Goal: Answer question/provide support: Share knowledge or assist other users

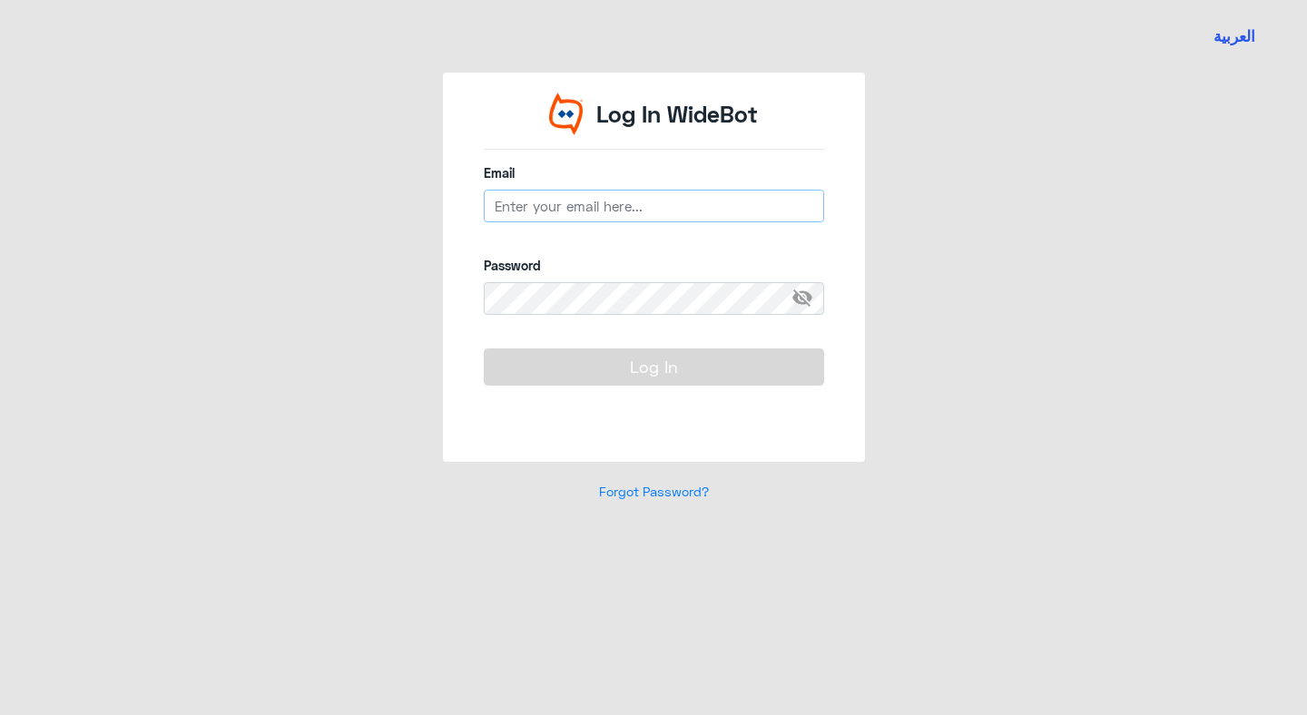
type input "[EMAIL_ADDRESS][DOMAIN_NAME]"
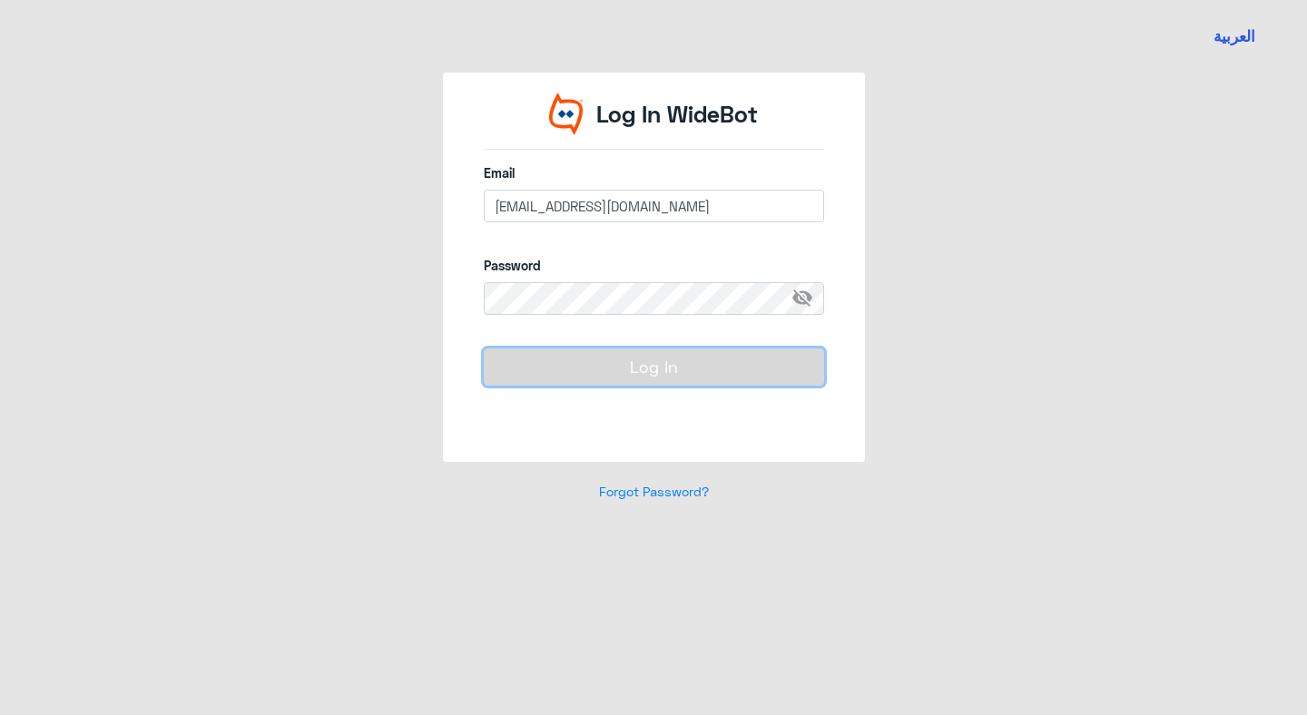
click at [672, 375] on button "Log In" at bounding box center [654, 367] width 340 height 36
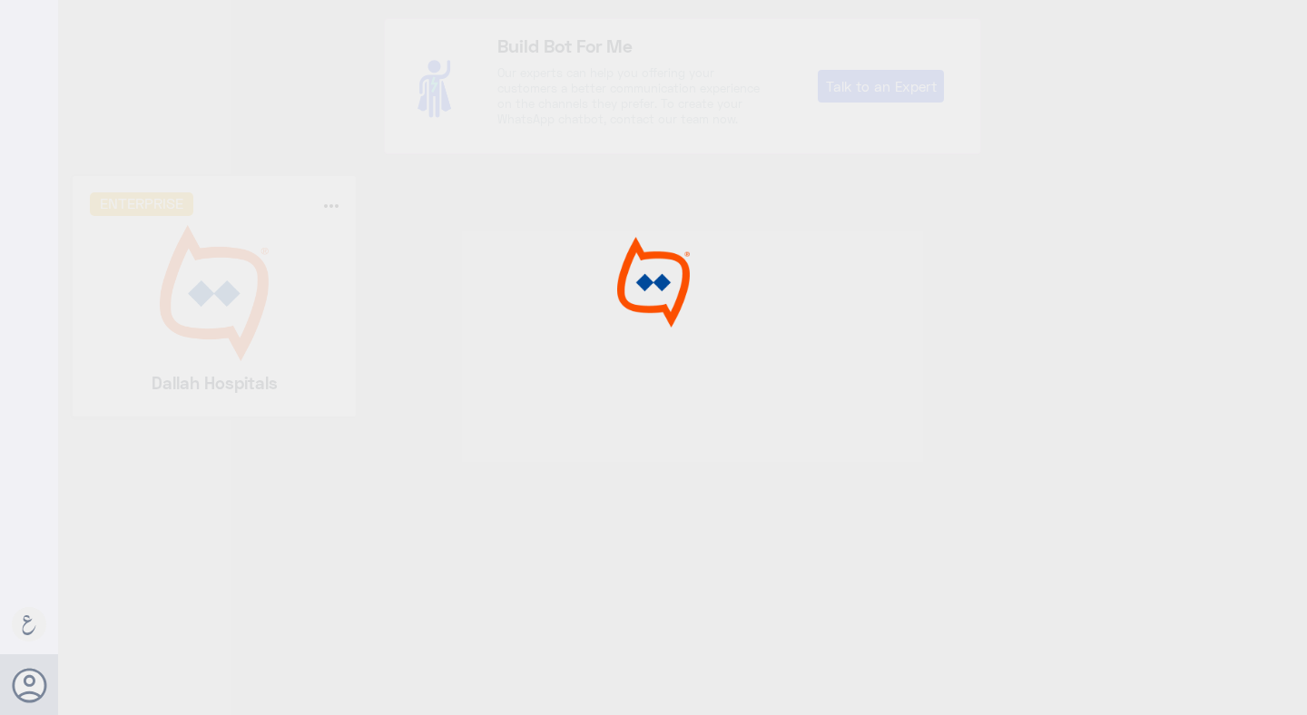
click at [672, 375] on div at bounding box center [653, 360] width 1307 height 721
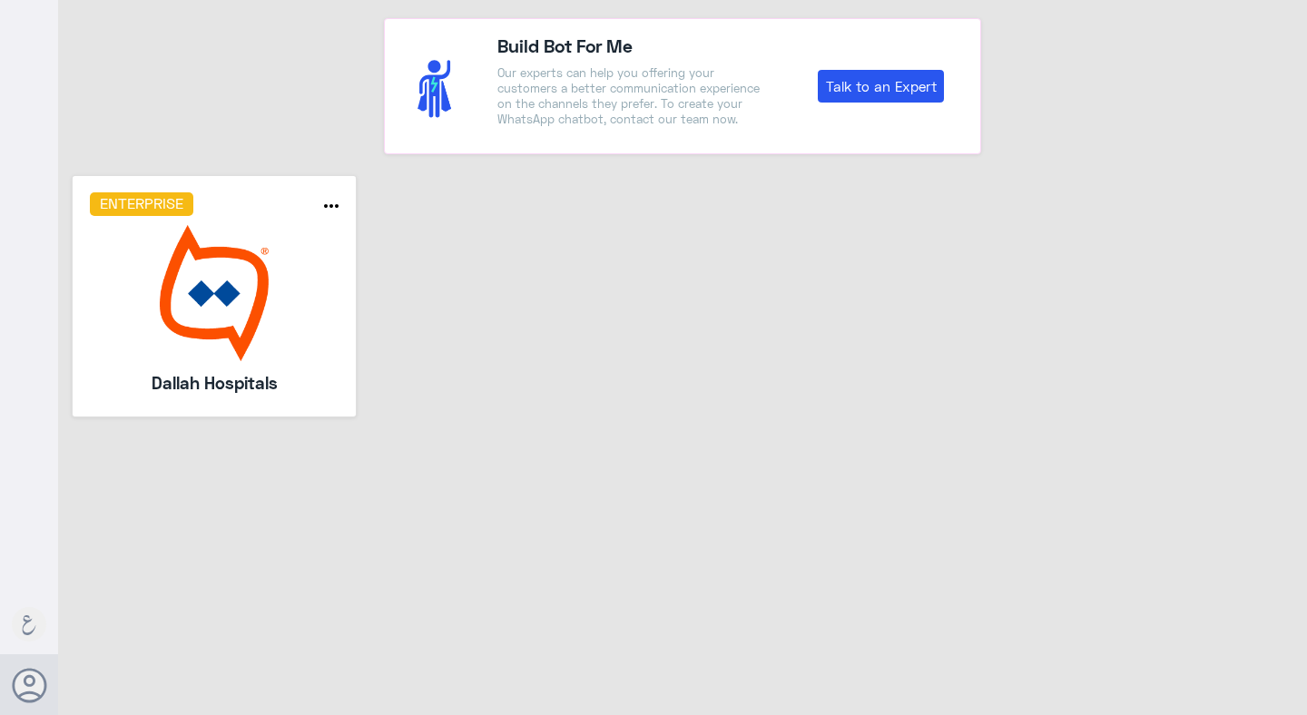
click at [290, 299] on img at bounding box center [215, 293] width 250 height 136
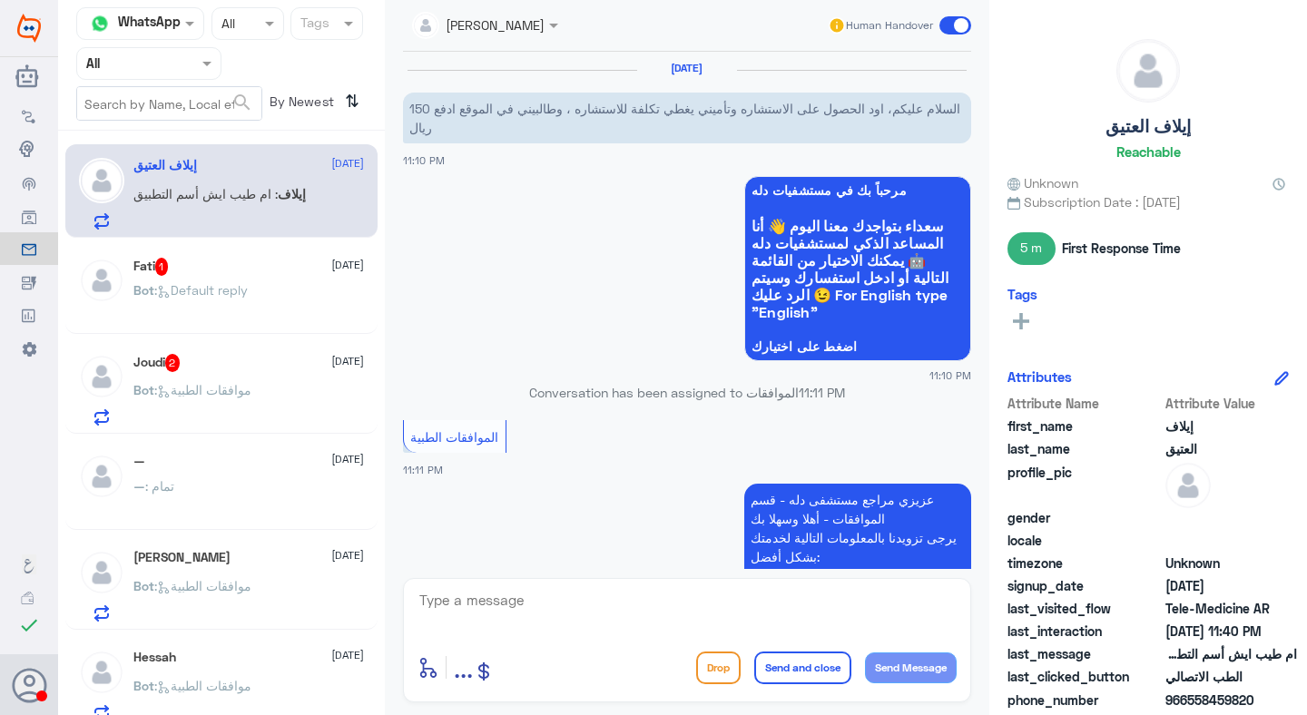
scroll to position [448, 0]
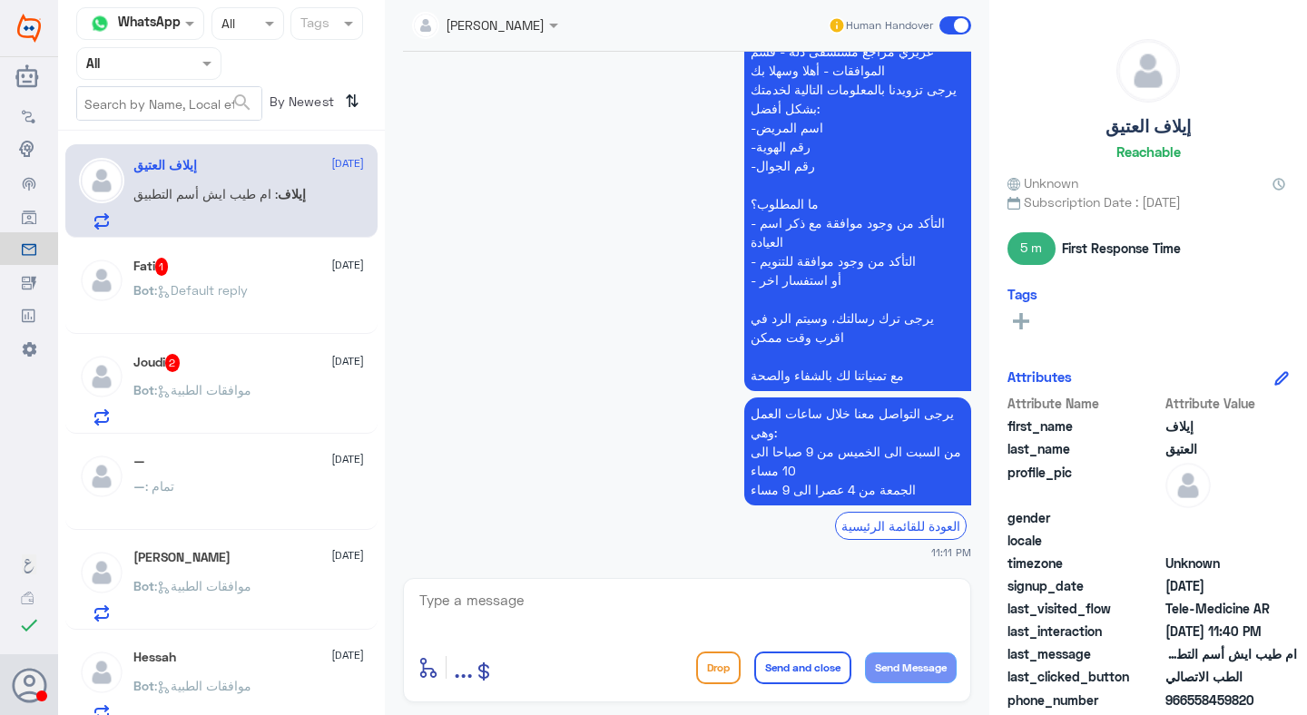
click at [198, 67] on span at bounding box center [209, 63] width 23 height 19
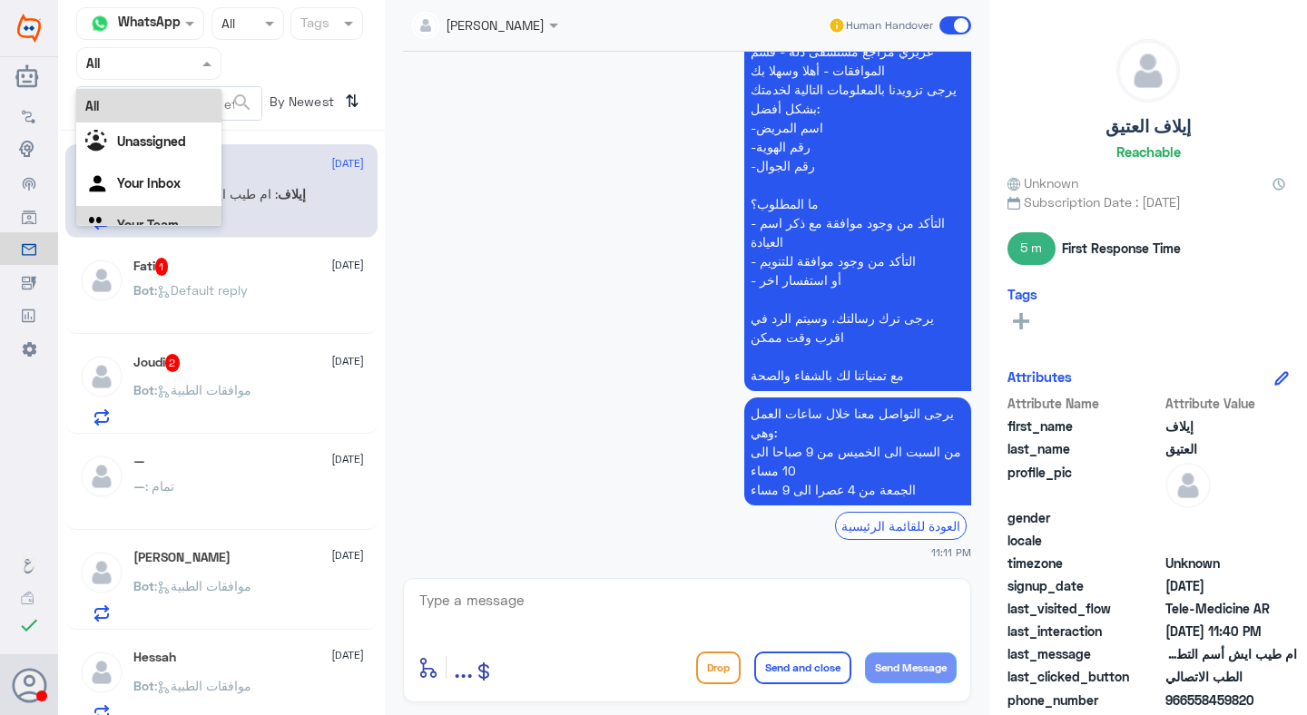
click at [189, 227] on p "إيلاف : ام طيب ايش أسم التطبيق" at bounding box center [219, 206] width 172 height 45
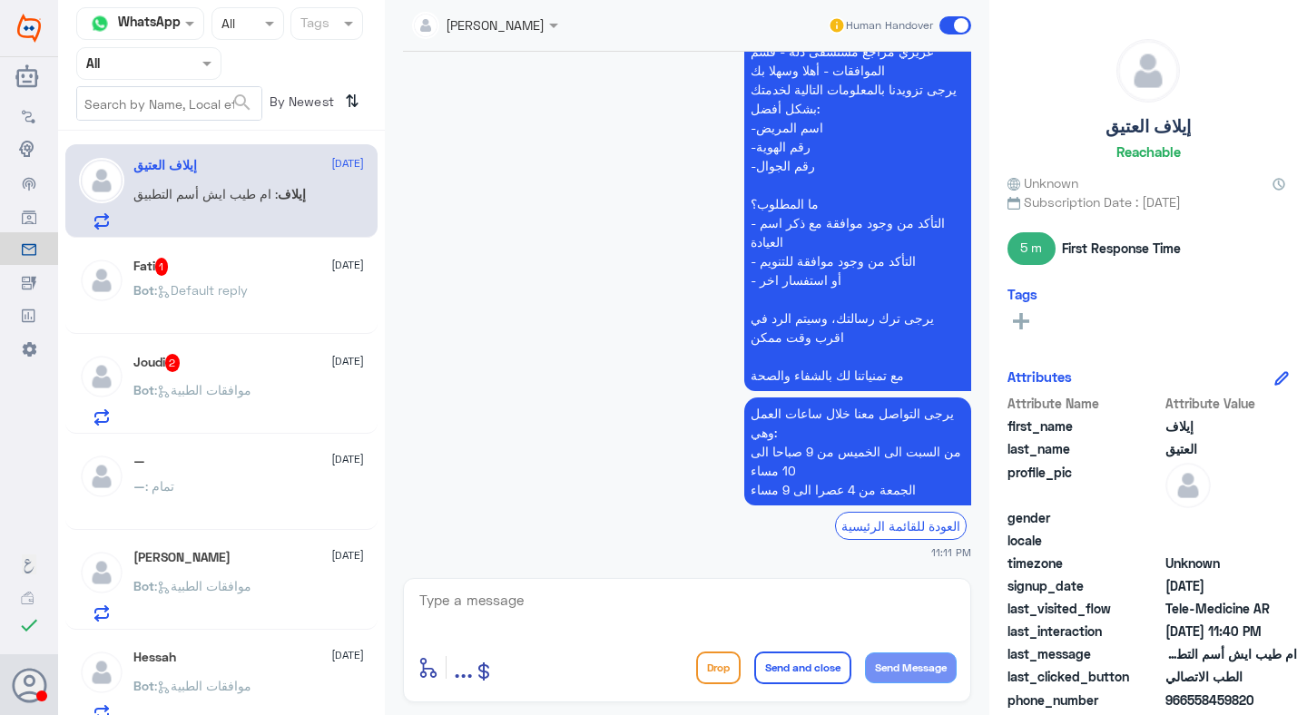
click at [202, 60] on span at bounding box center [209, 63] width 23 height 19
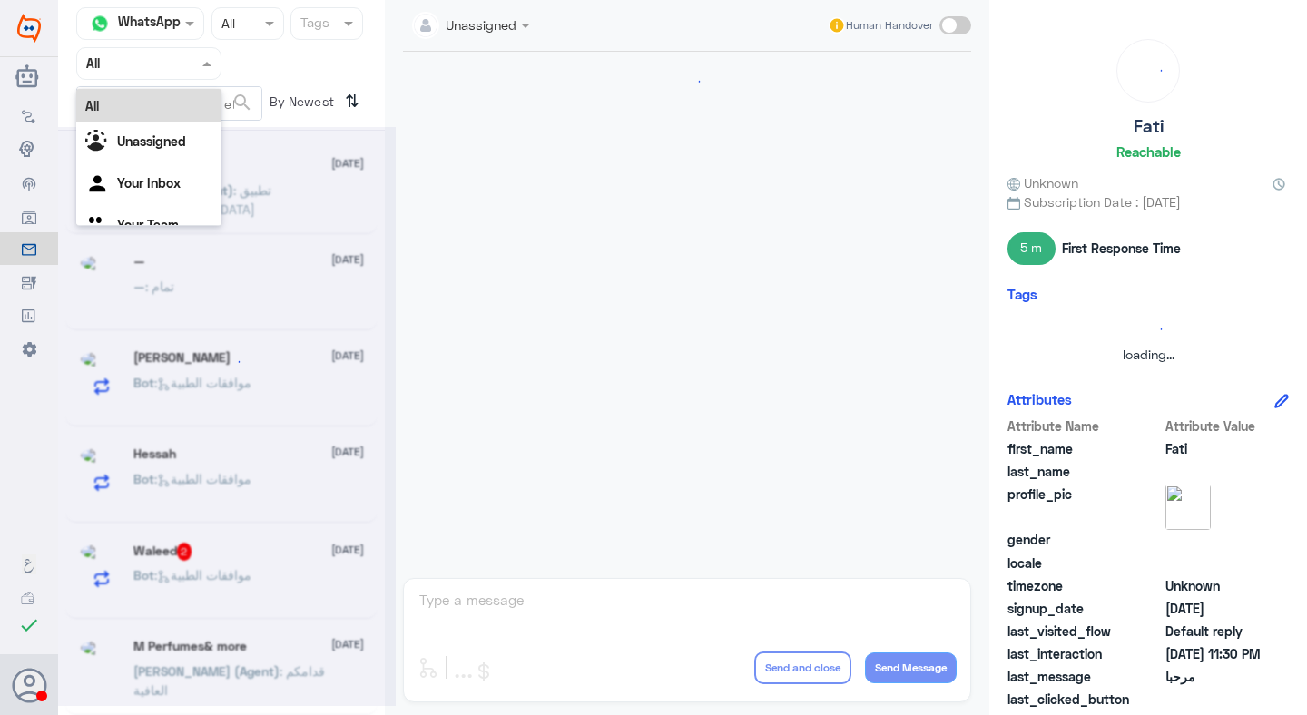
scroll to position [0, 0]
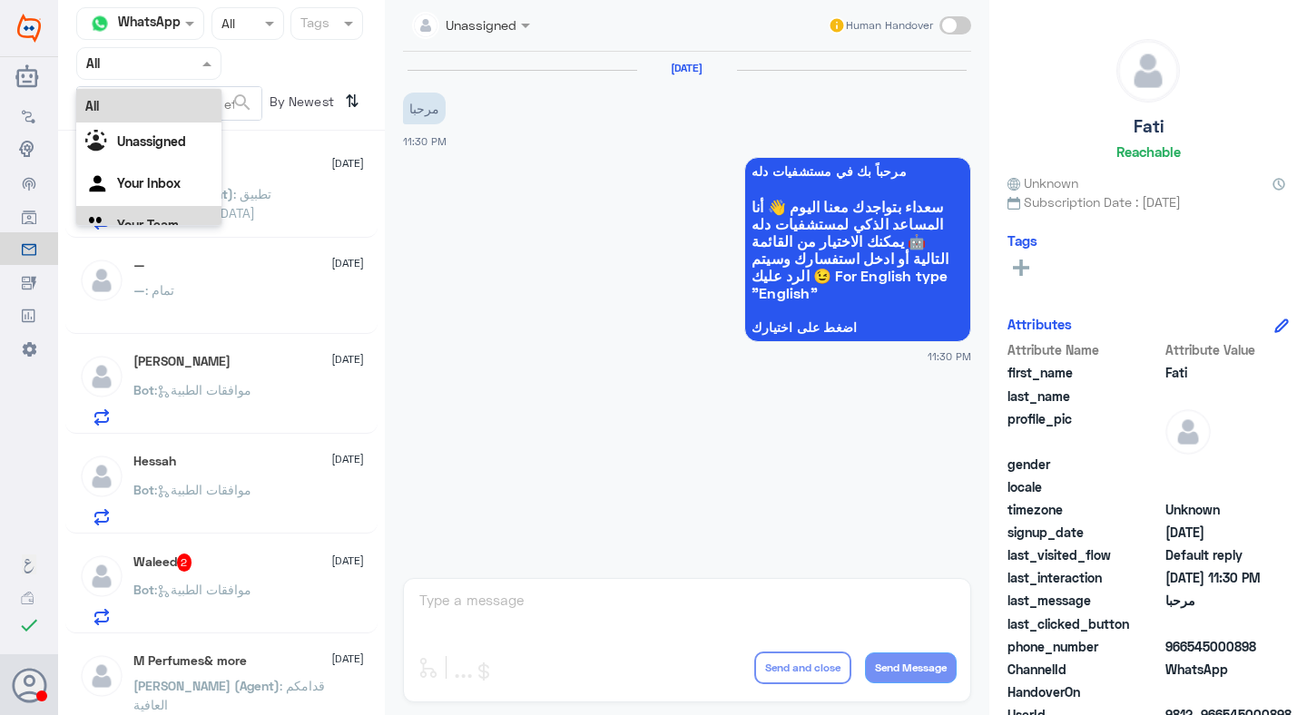
click at [164, 211] on div "Your Team" at bounding box center [148, 227] width 145 height 42
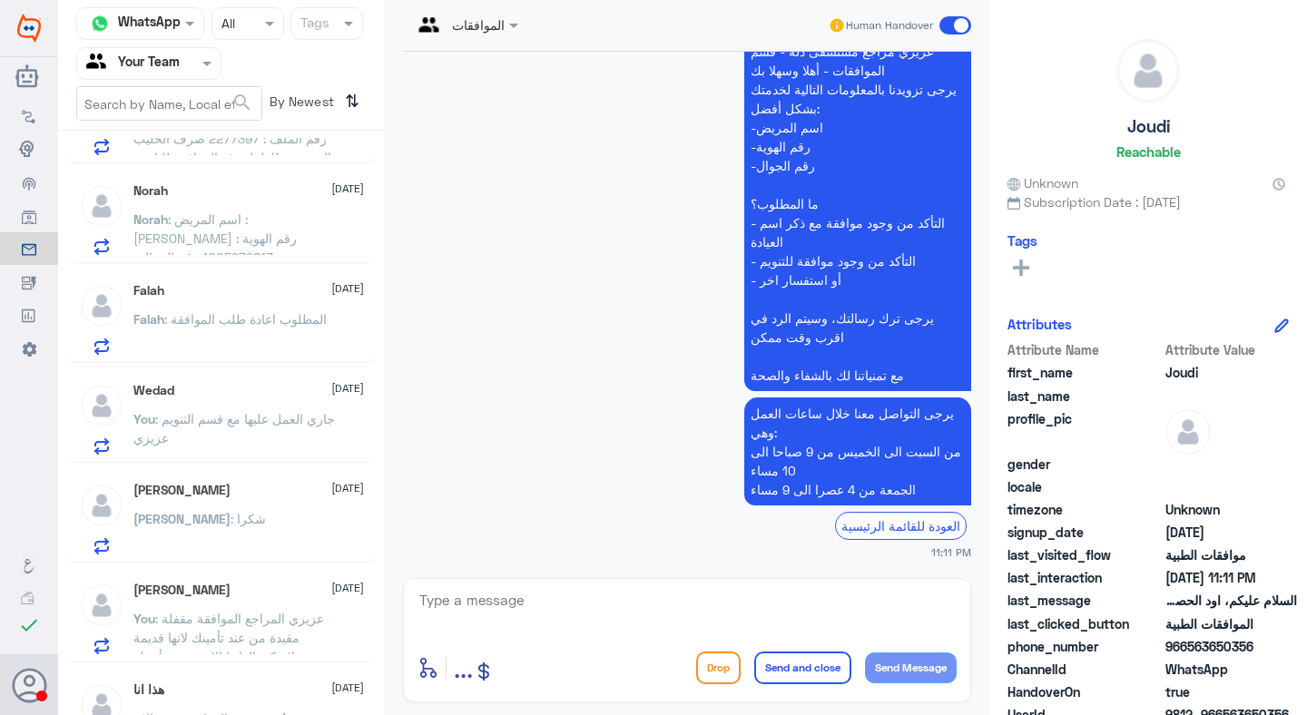
scroll to position [1720, 0]
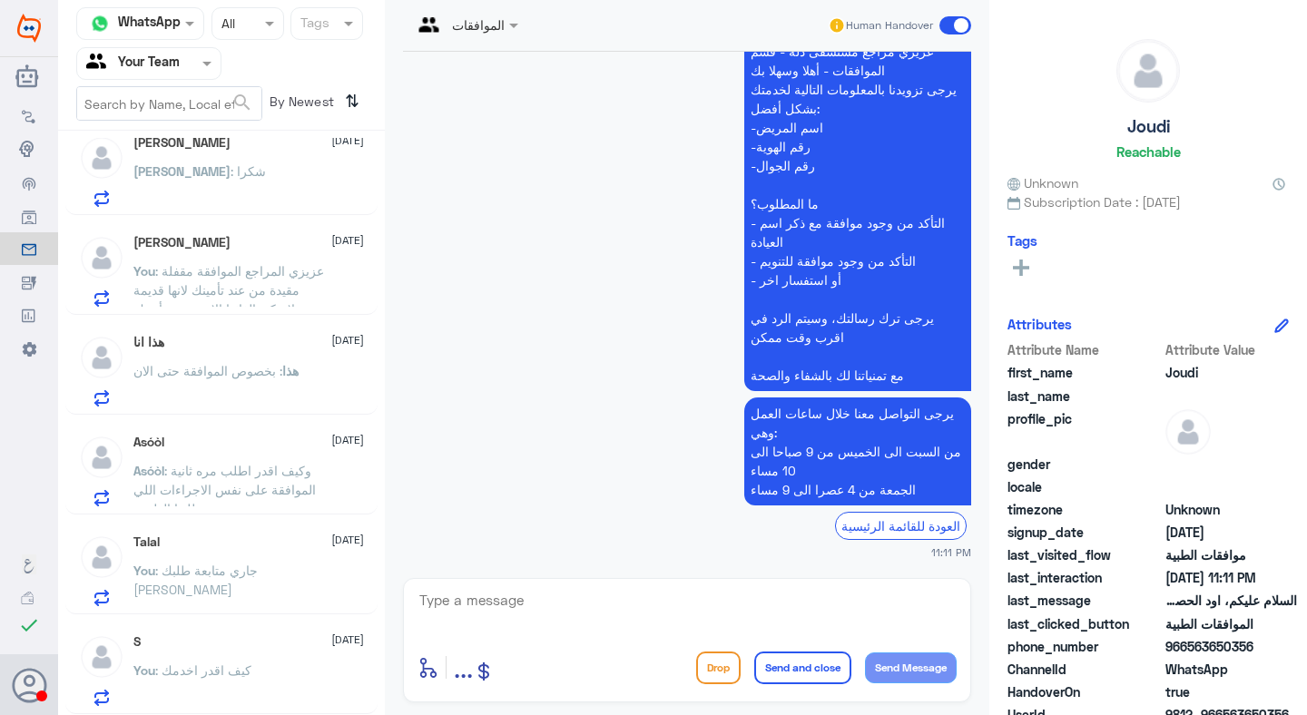
click at [271, 673] on div "You : كيف اقدر اخدمك" at bounding box center [248, 685] width 231 height 41
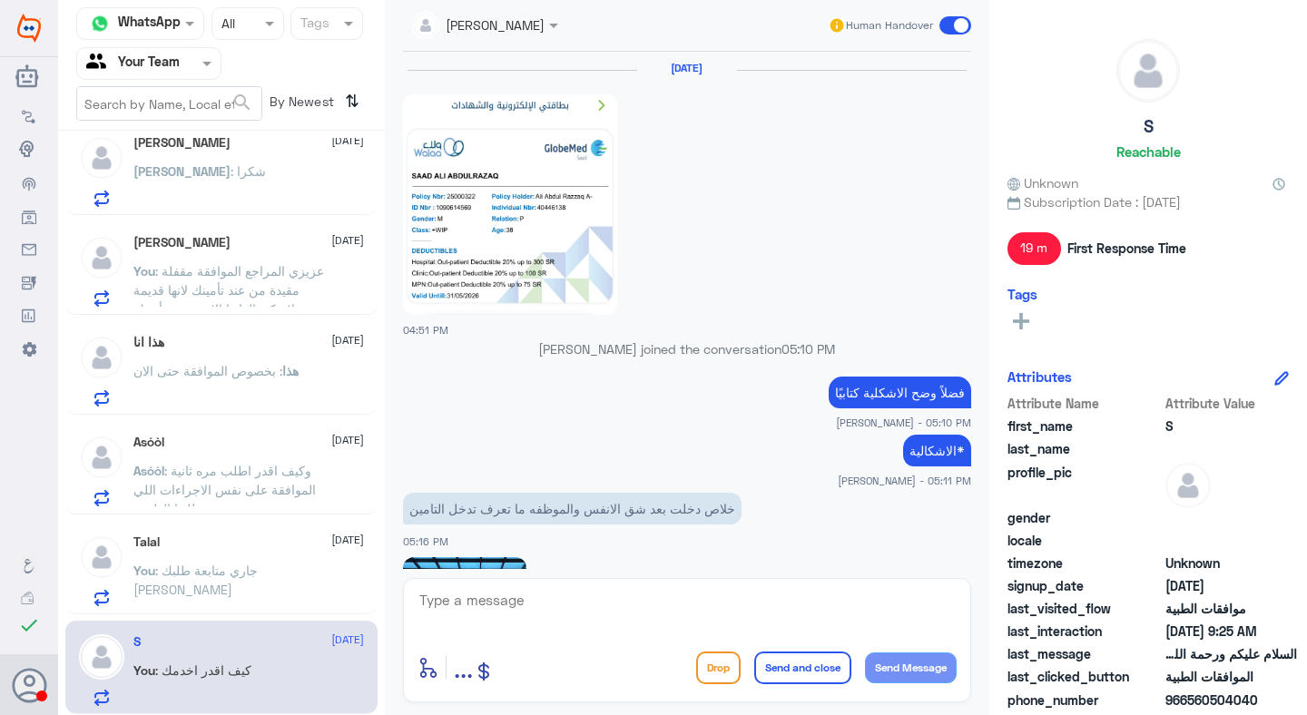
scroll to position [1536, 0]
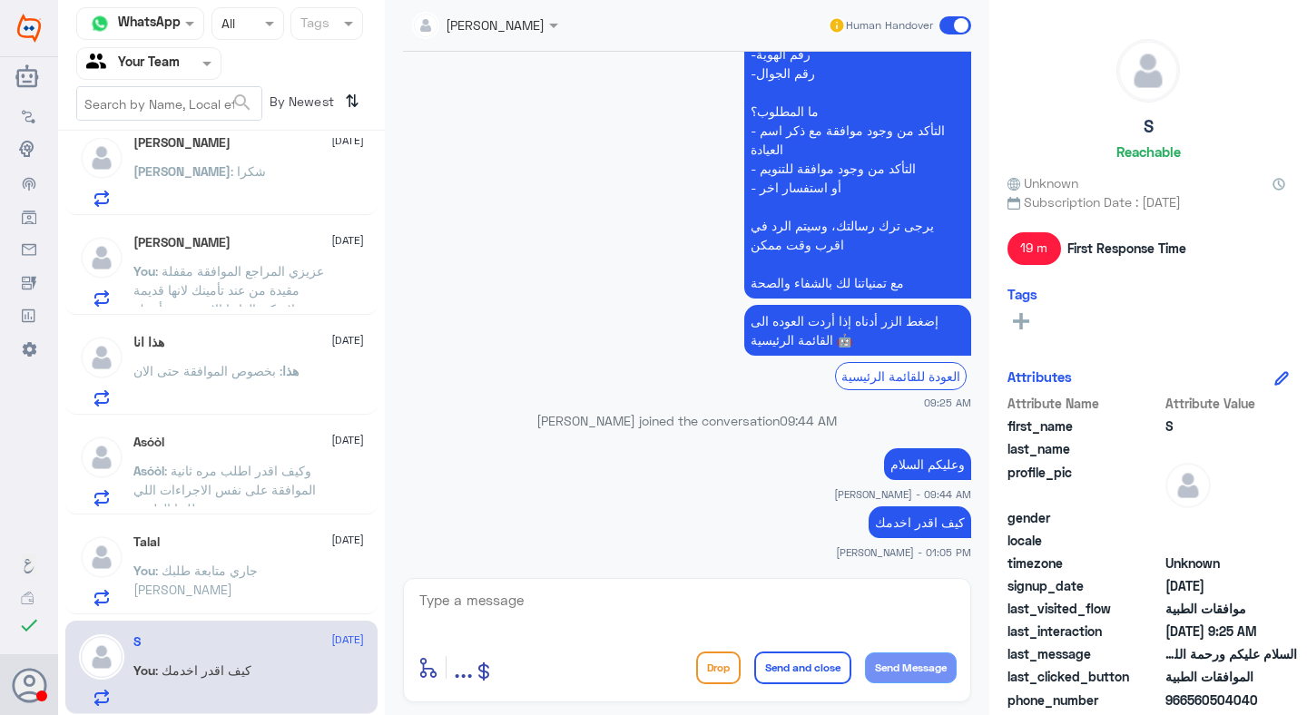
click at [182, 594] on p "You : [PERSON_NAME] متابعة طلبك [PERSON_NAME]" at bounding box center [235, 583] width 204 height 45
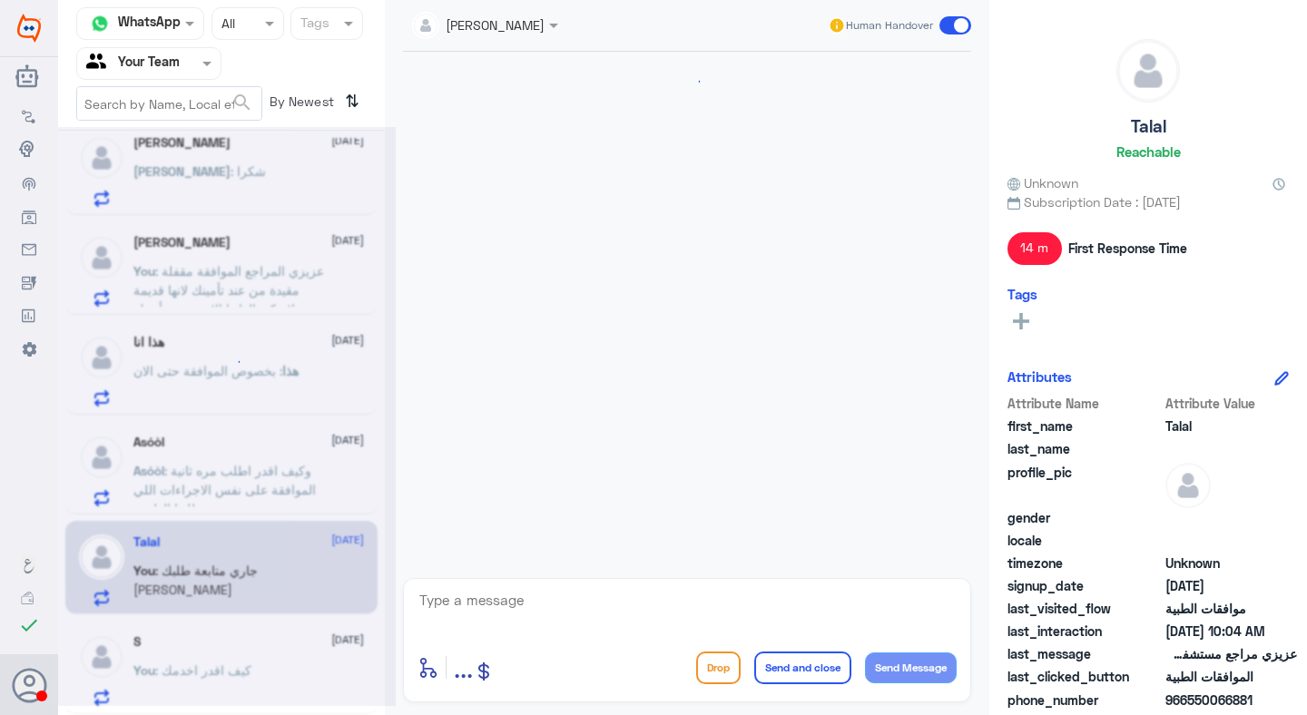
scroll to position [792, 0]
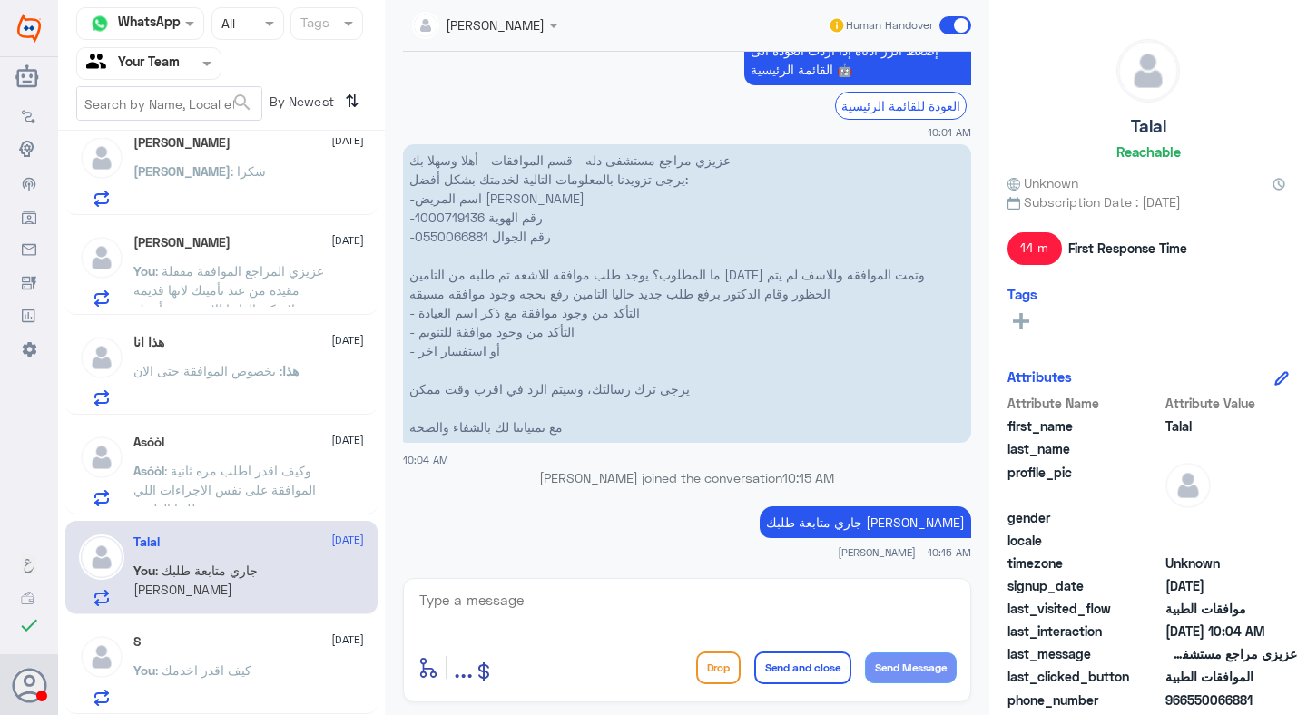
click at [230, 461] on p "Asóòl : وكيف اقدر اطلب مره ثانية الموافقة على نفس الاجراءات اللي طلبها الطبيب" at bounding box center [235, 483] width 204 height 45
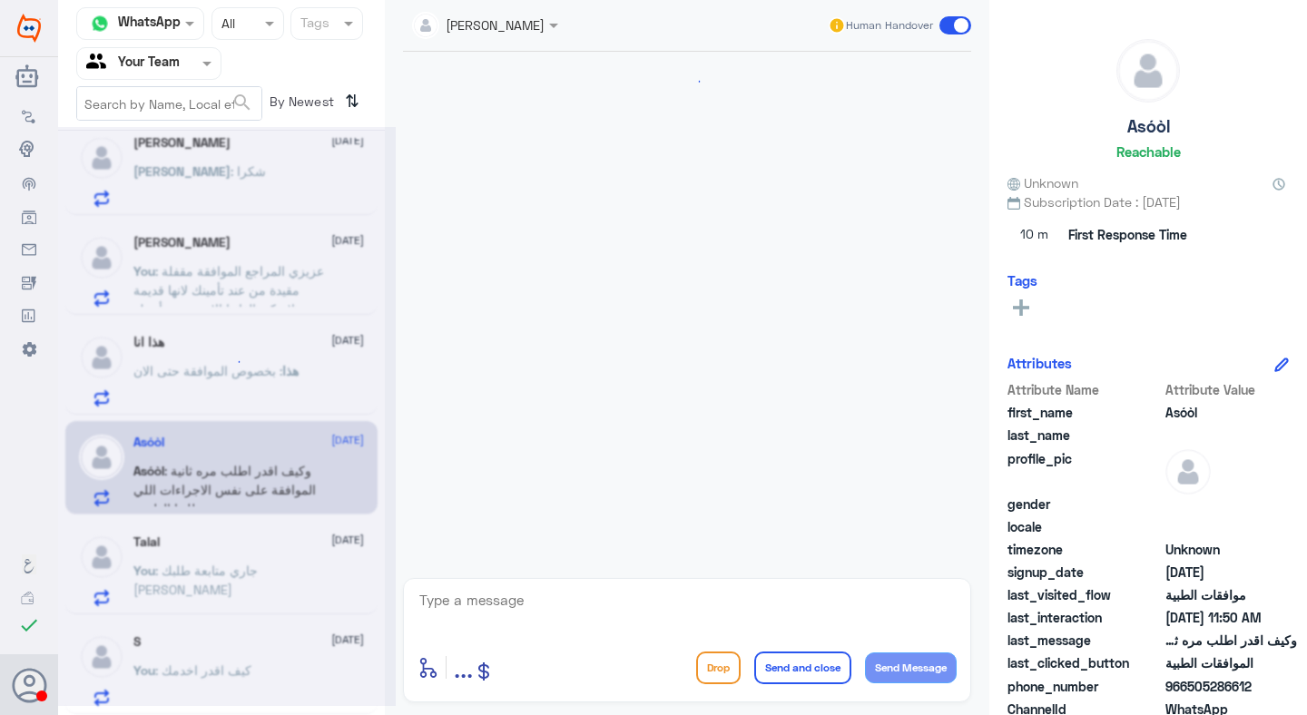
scroll to position [2097, 0]
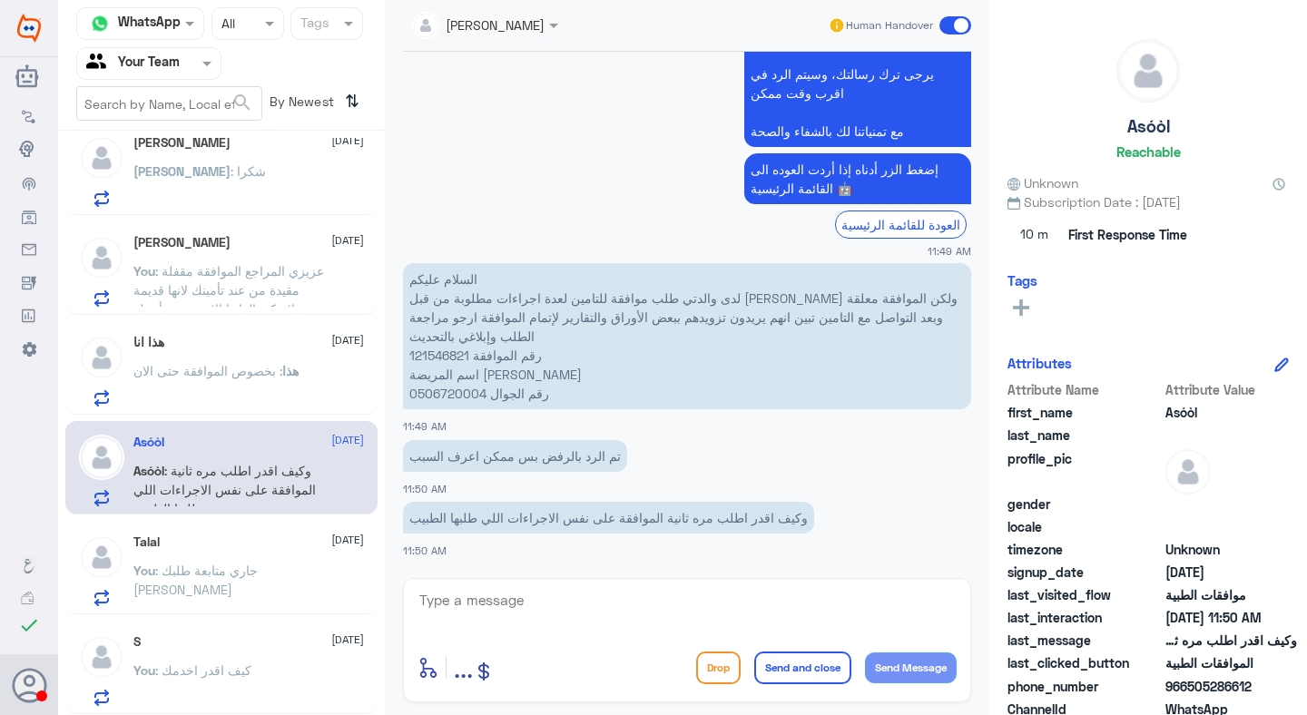
click at [221, 340] on div "هذا انا [DATE]" at bounding box center [248, 342] width 231 height 15
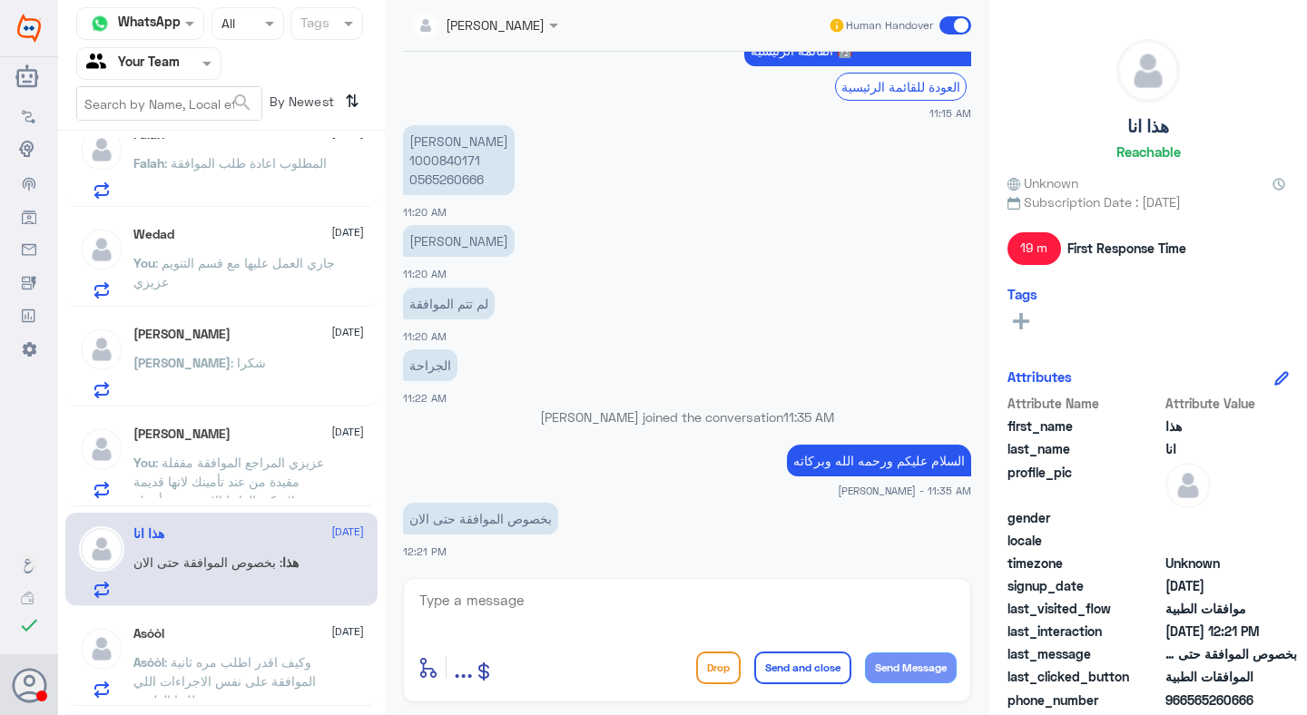
scroll to position [1535, 0]
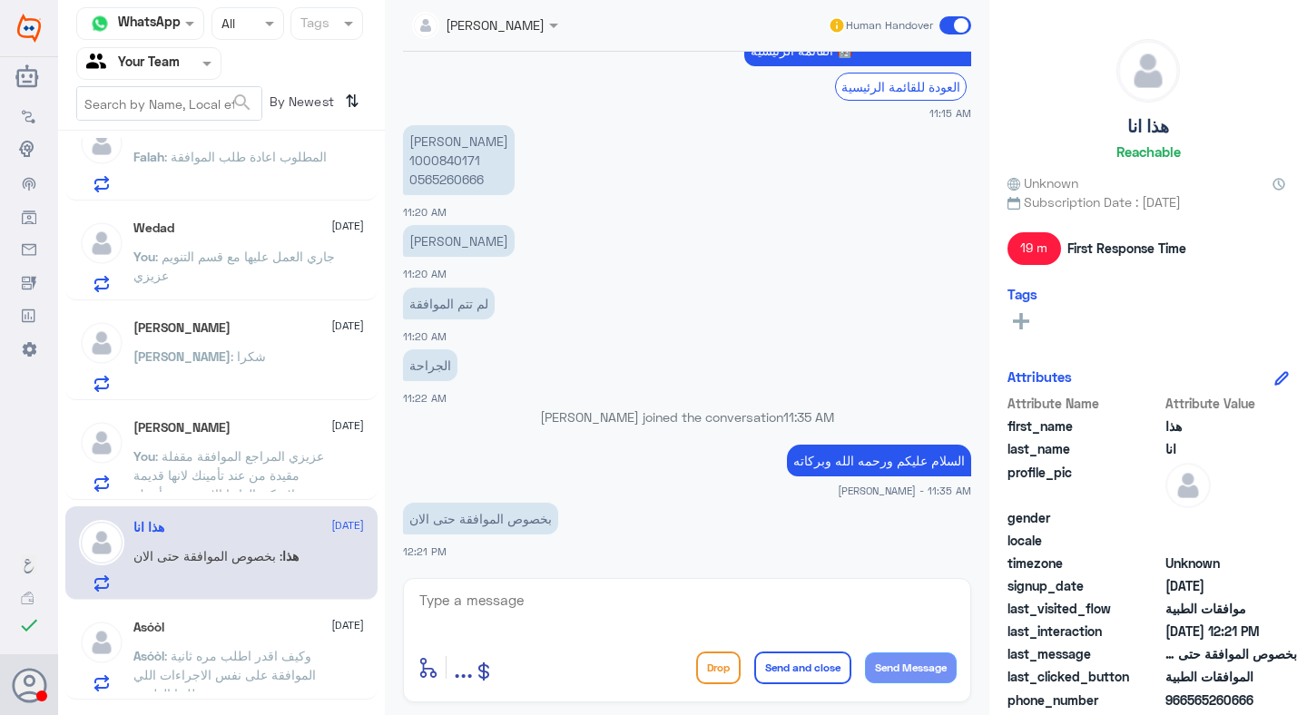
click at [239, 372] on div "[PERSON_NAME] : شكرا" at bounding box center [248, 371] width 231 height 41
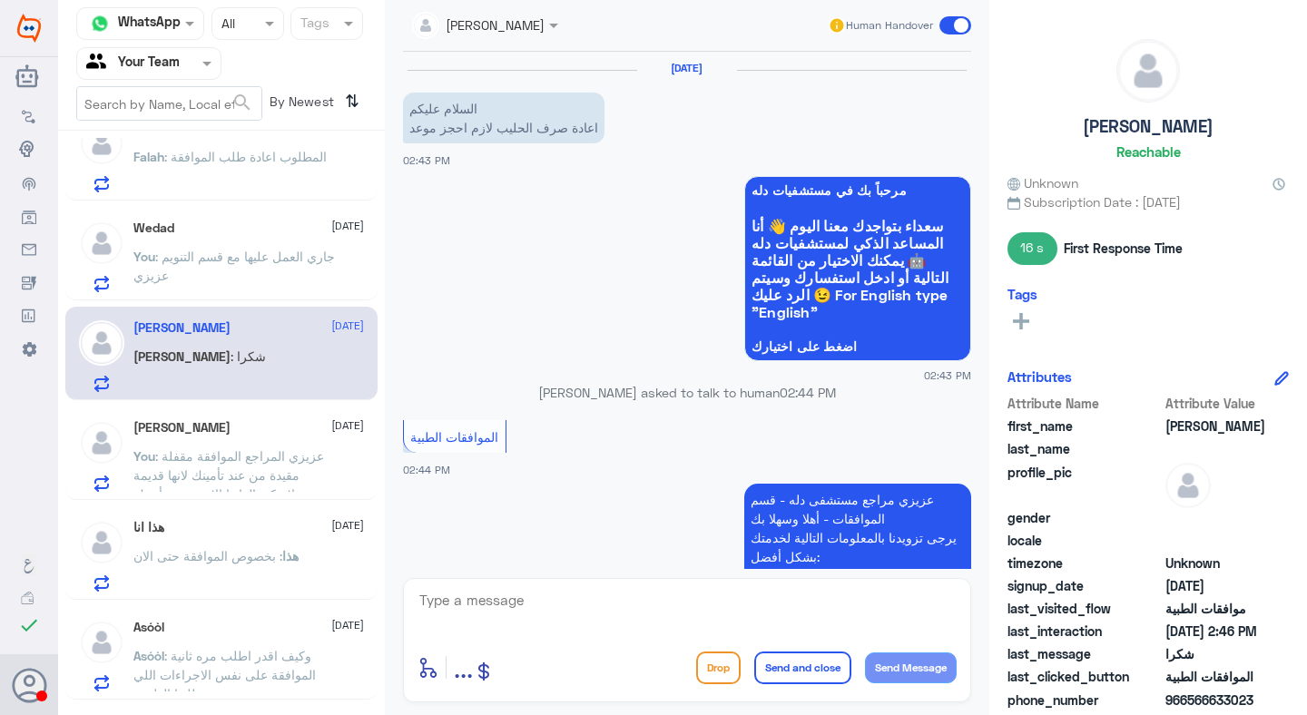
scroll to position [1208, 0]
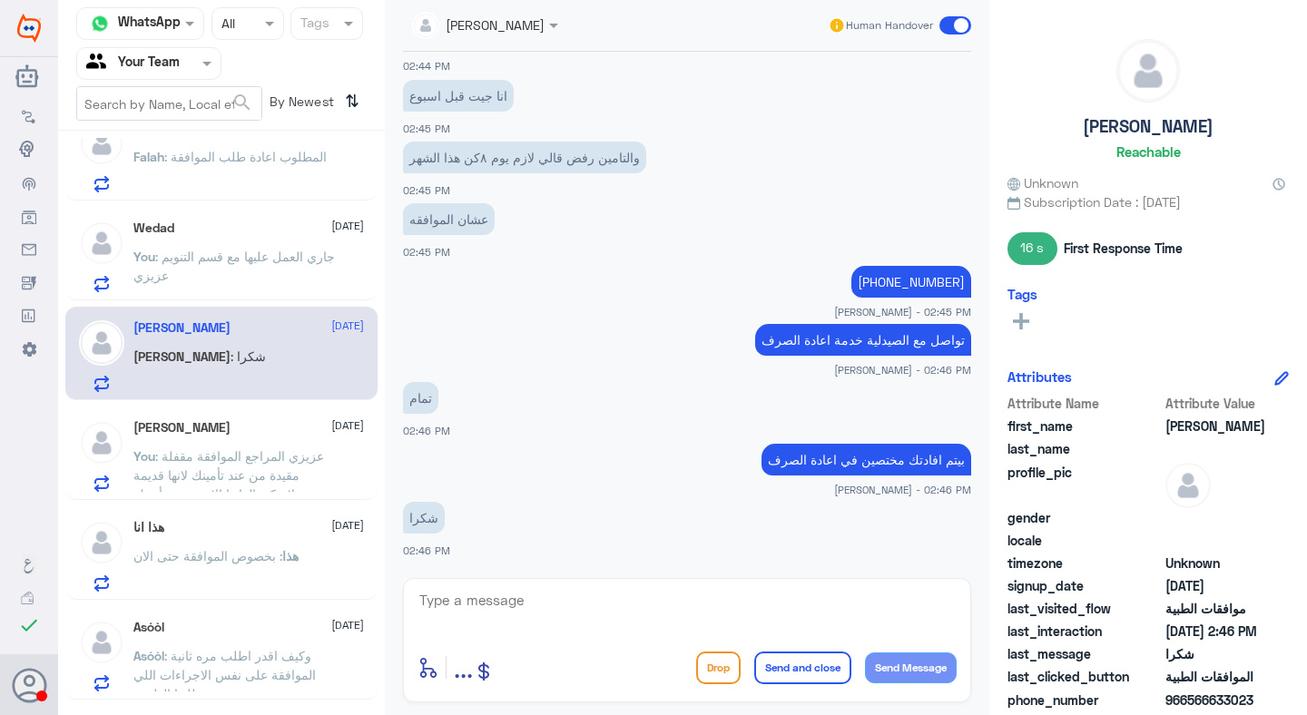
click at [262, 448] on span ": عزيزي المراجع الموافقة مقفلة مقيدة من عند تأمينك لانها قديمة لايمكن الغائها ا…" at bounding box center [228, 475] width 191 height 54
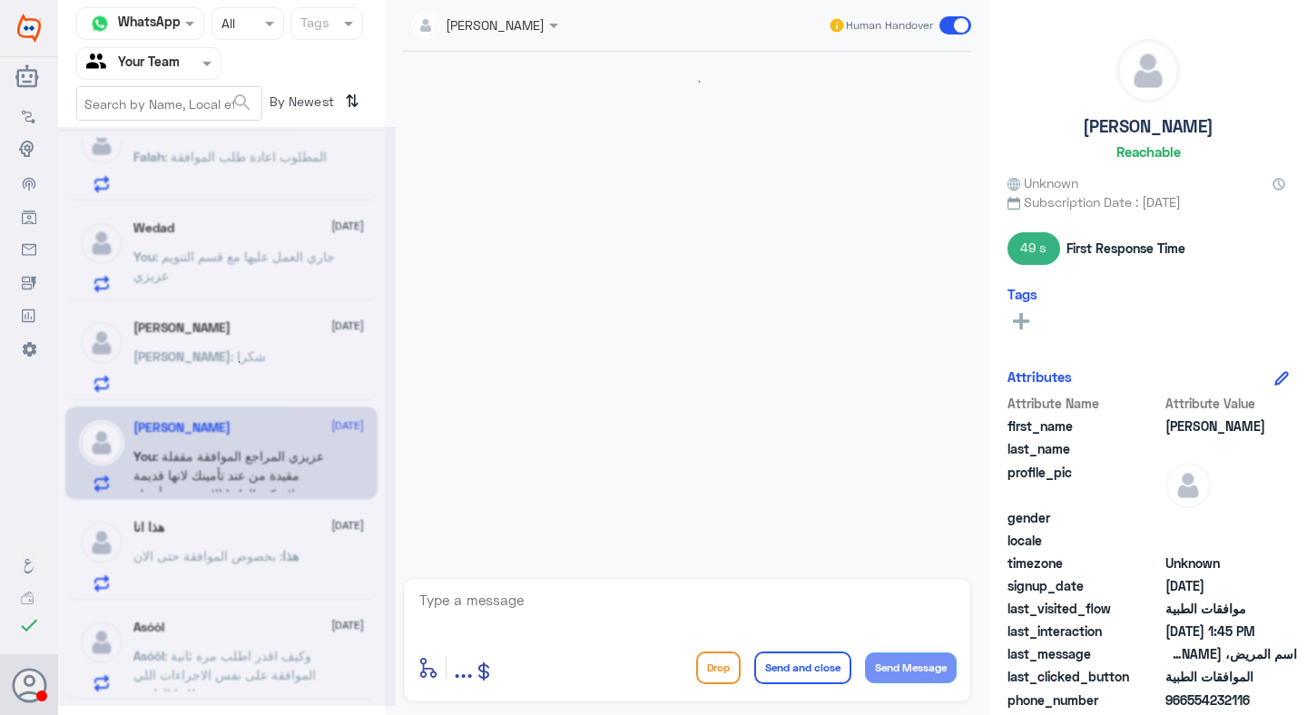
scroll to position [1002, 0]
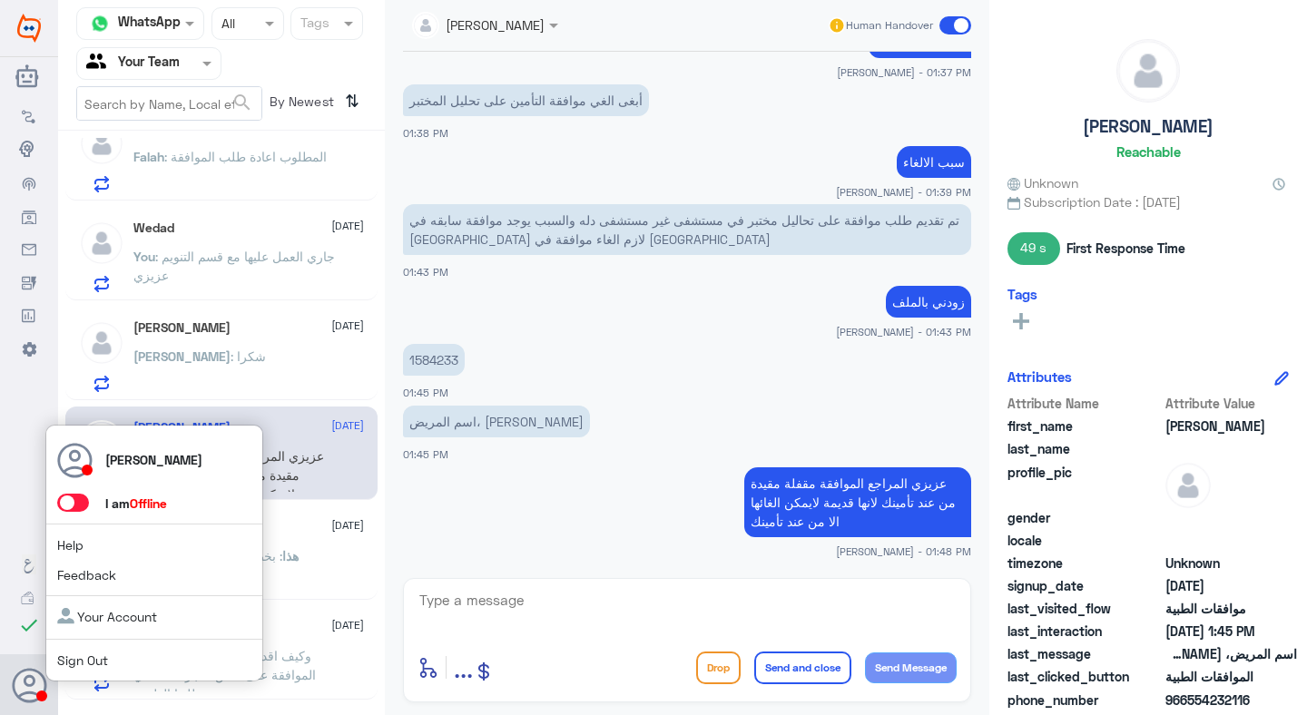
click at [75, 497] on span at bounding box center [73, 503] width 32 height 18
click at [0, 0] on input "checkbox" at bounding box center [0, 0] width 0 height 0
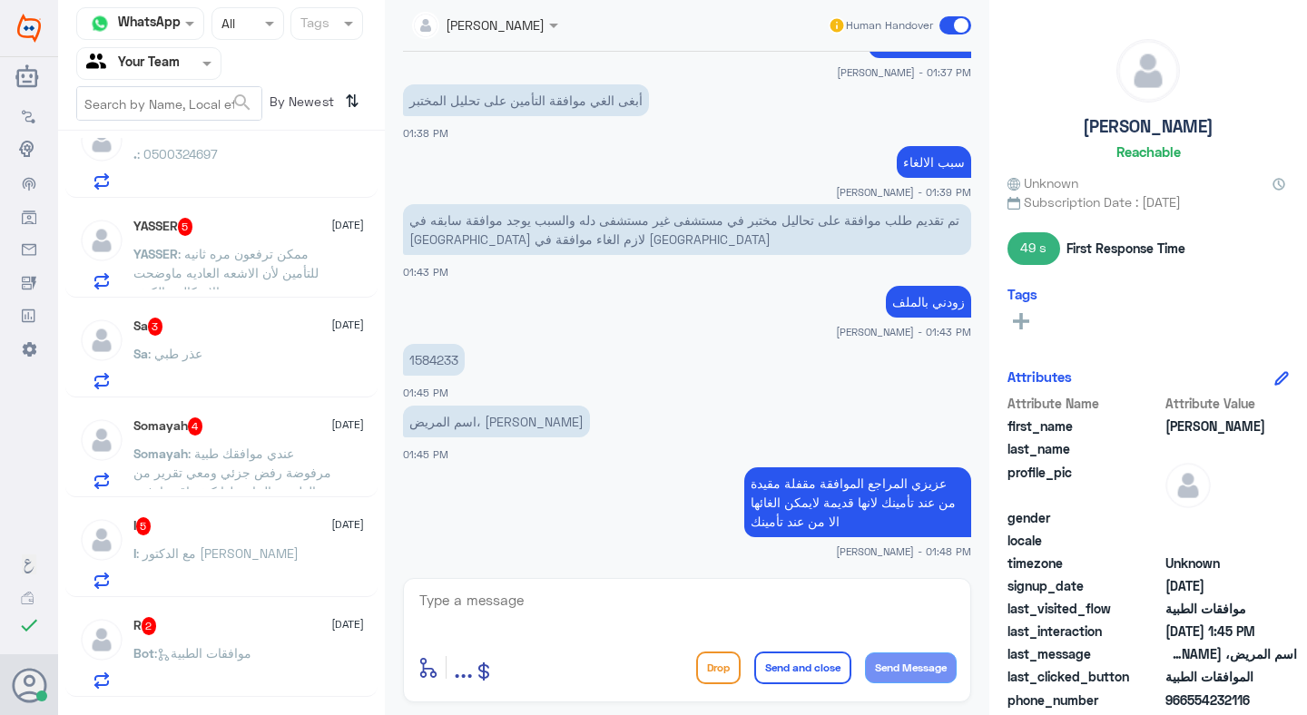
scroll to position [238, 0]
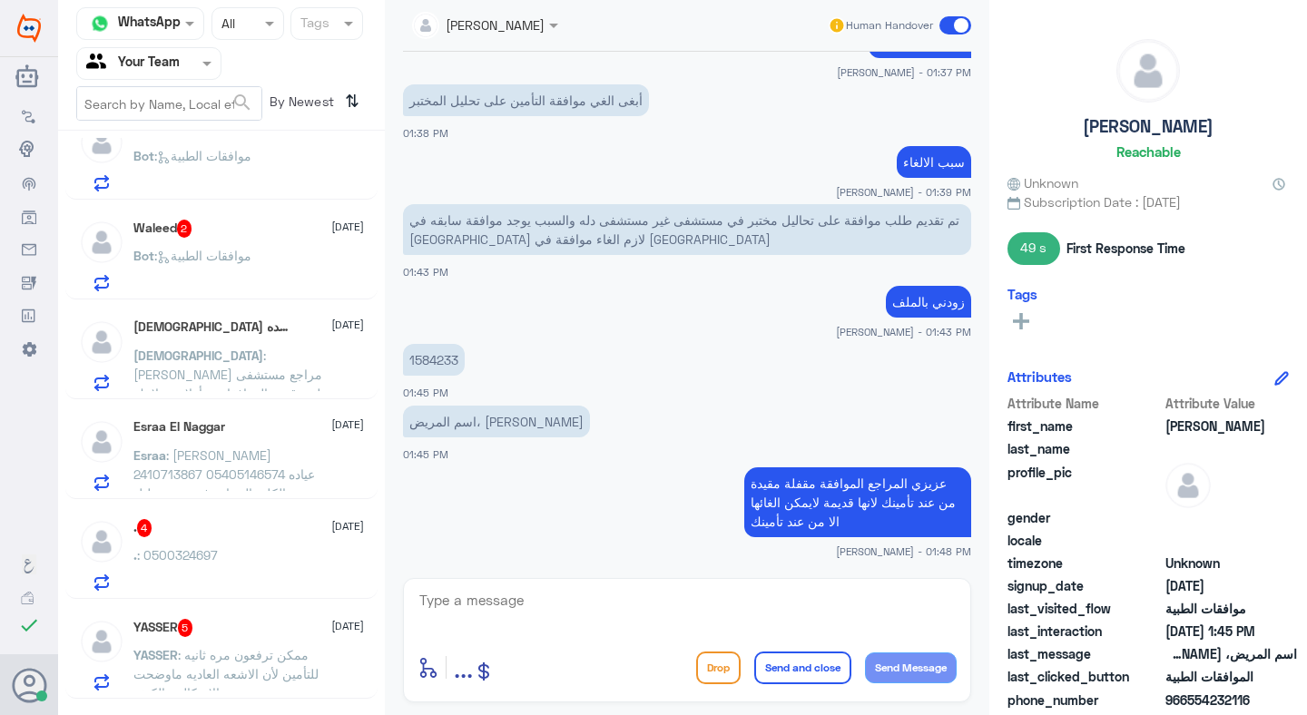
click at [173, 54] on div at bounding box center [148, 63] width 143 height 21
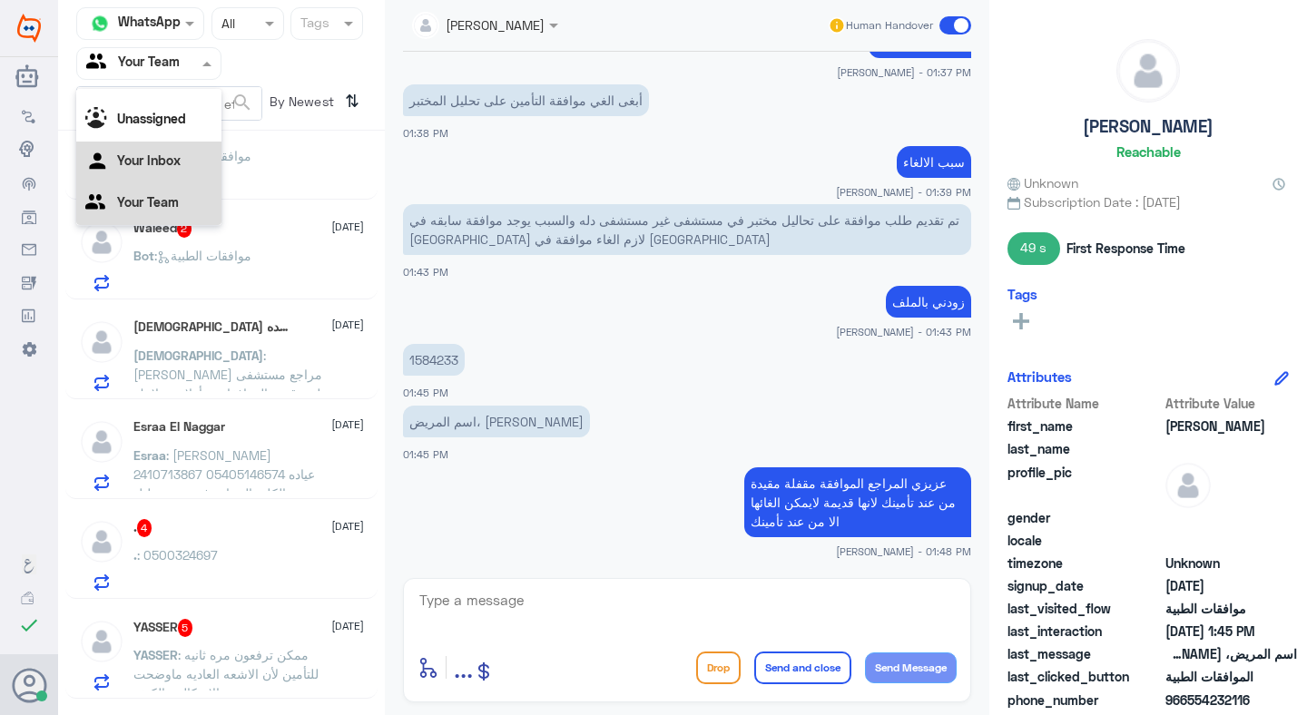
click at [196, 150] on div "Your Inbox" at bounding box center [148, 163] width 145 height 42
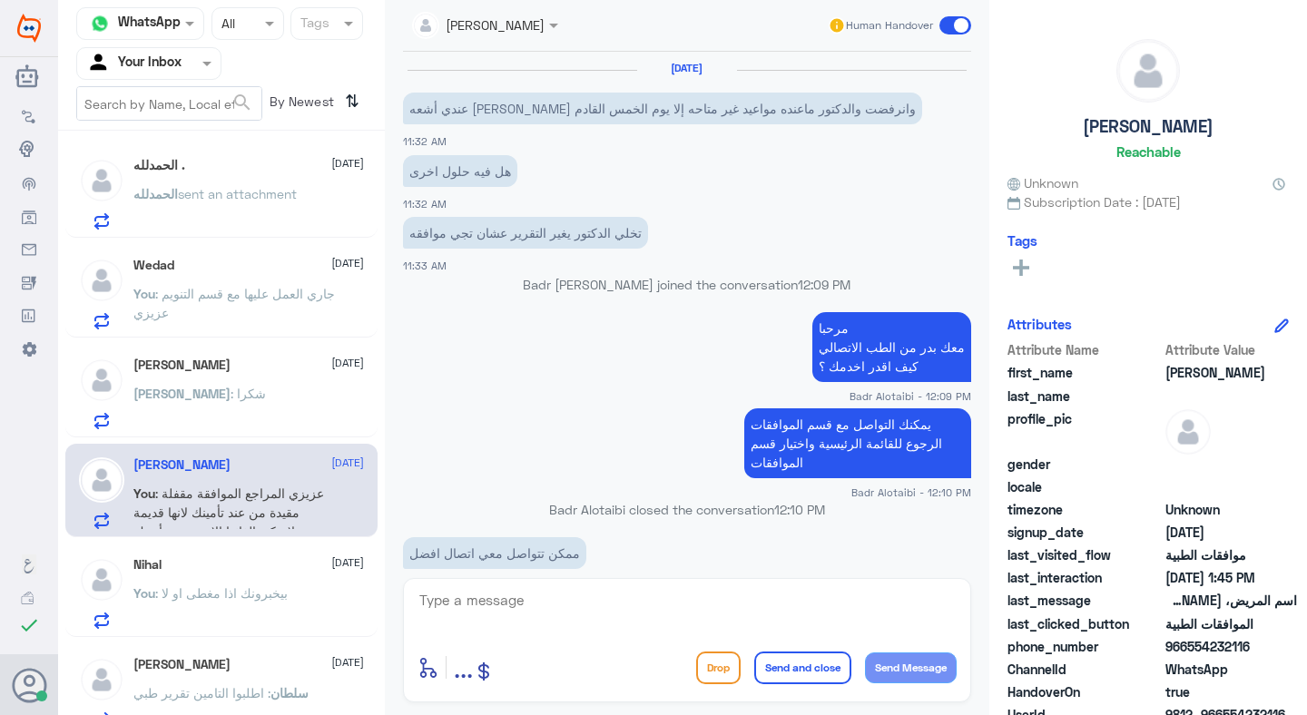
scroll to position [1074, 0]
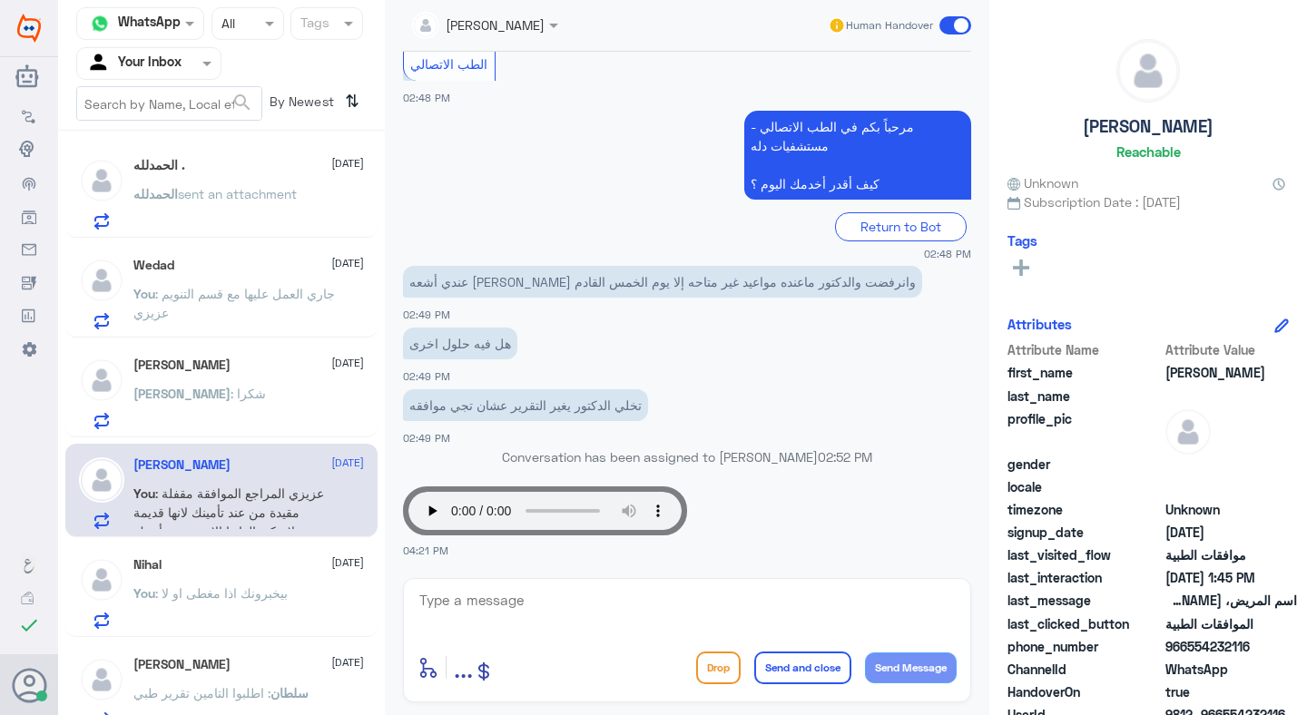
click at [239, 186] on span "sent an attachment" at bounding box center [237, 193] width 119 height 15
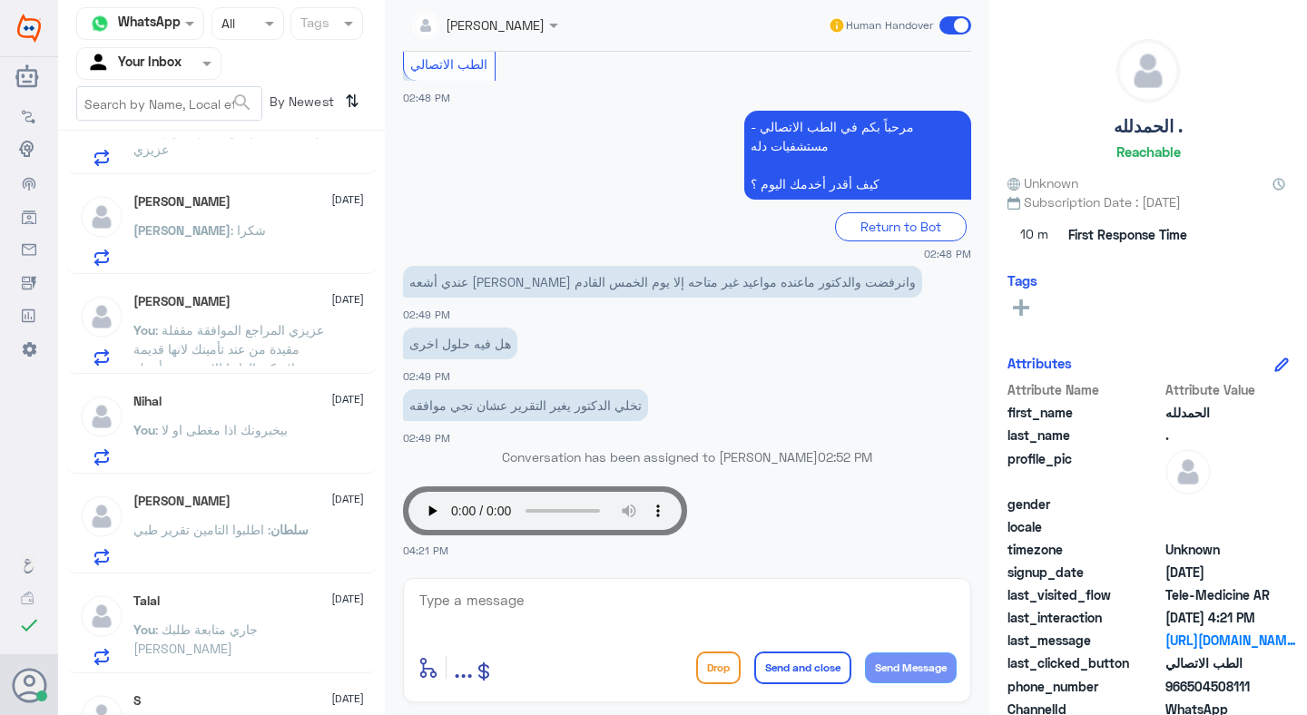
scroll to position [222, 0]
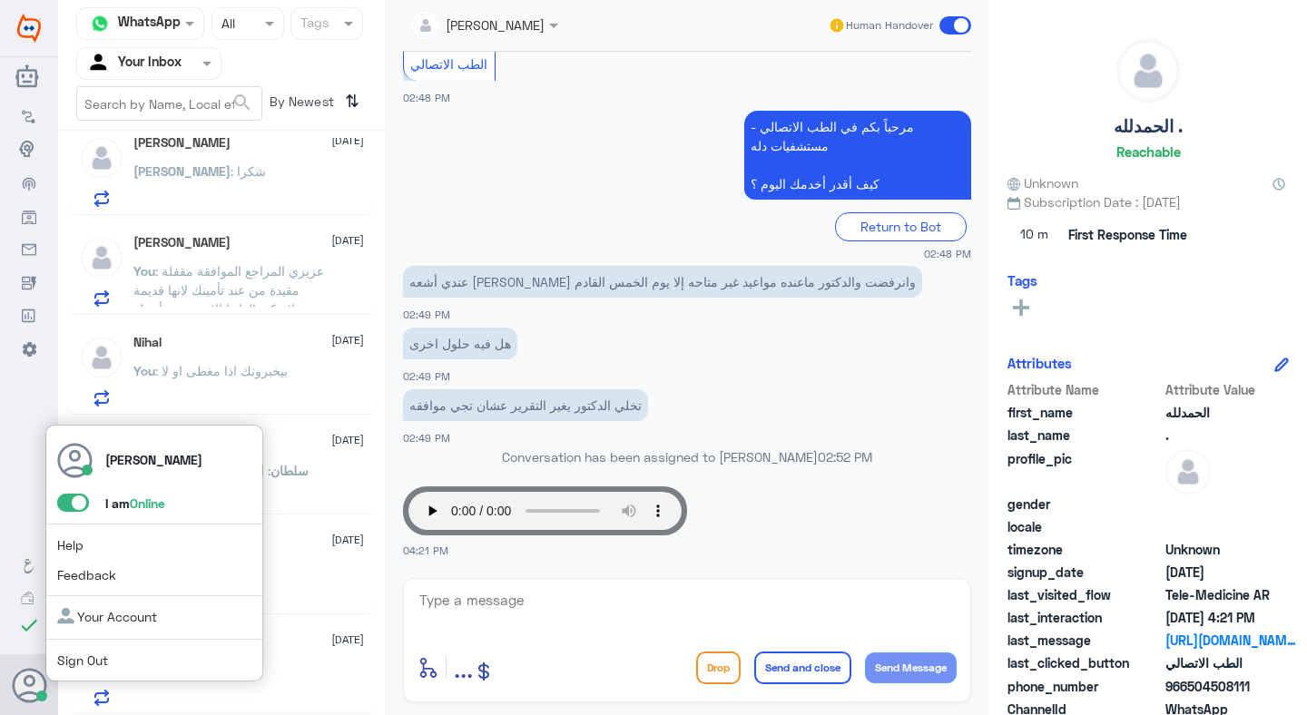
click at [73, 505] on span at bounding box center [73, 503] width 32 height 18
click at [0, 0] on input "checkbox" at bounding box center [0, 0] width 0 height 0
click at [76, 661] on link "Sign Out" at bounding box center [82, 660] width 51 height 15
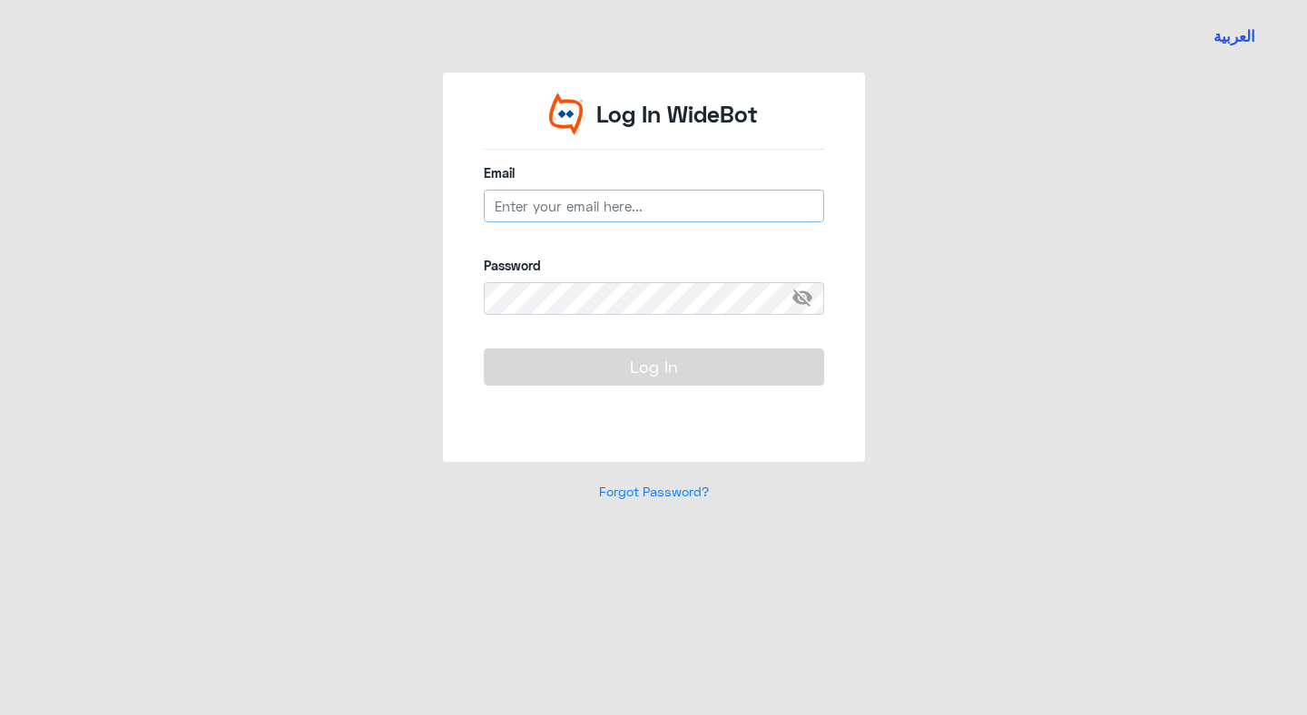
type input "[EMAIL_ADDRESS][DOMAIN_NAME]"
